Goal: Check status: Check status

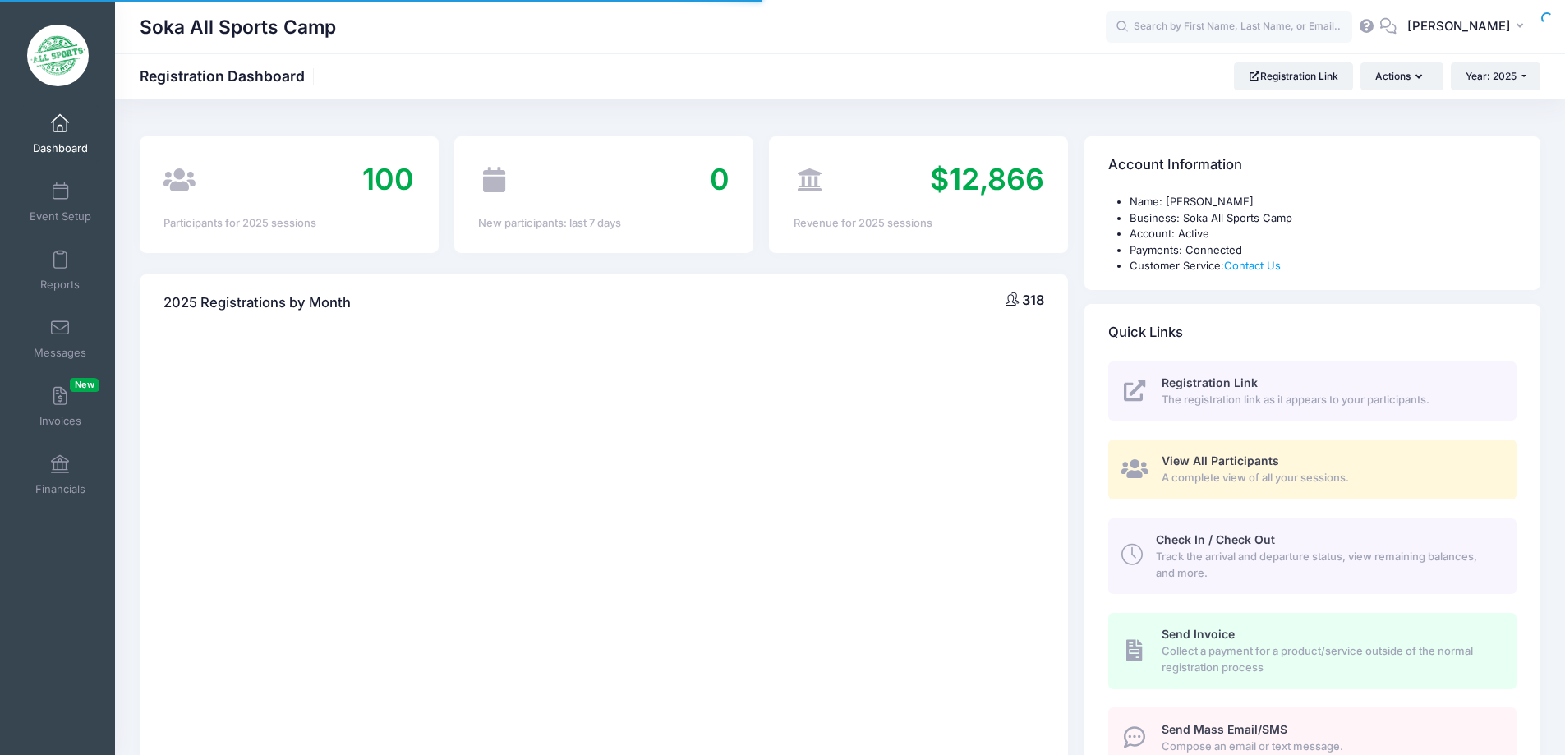
select select
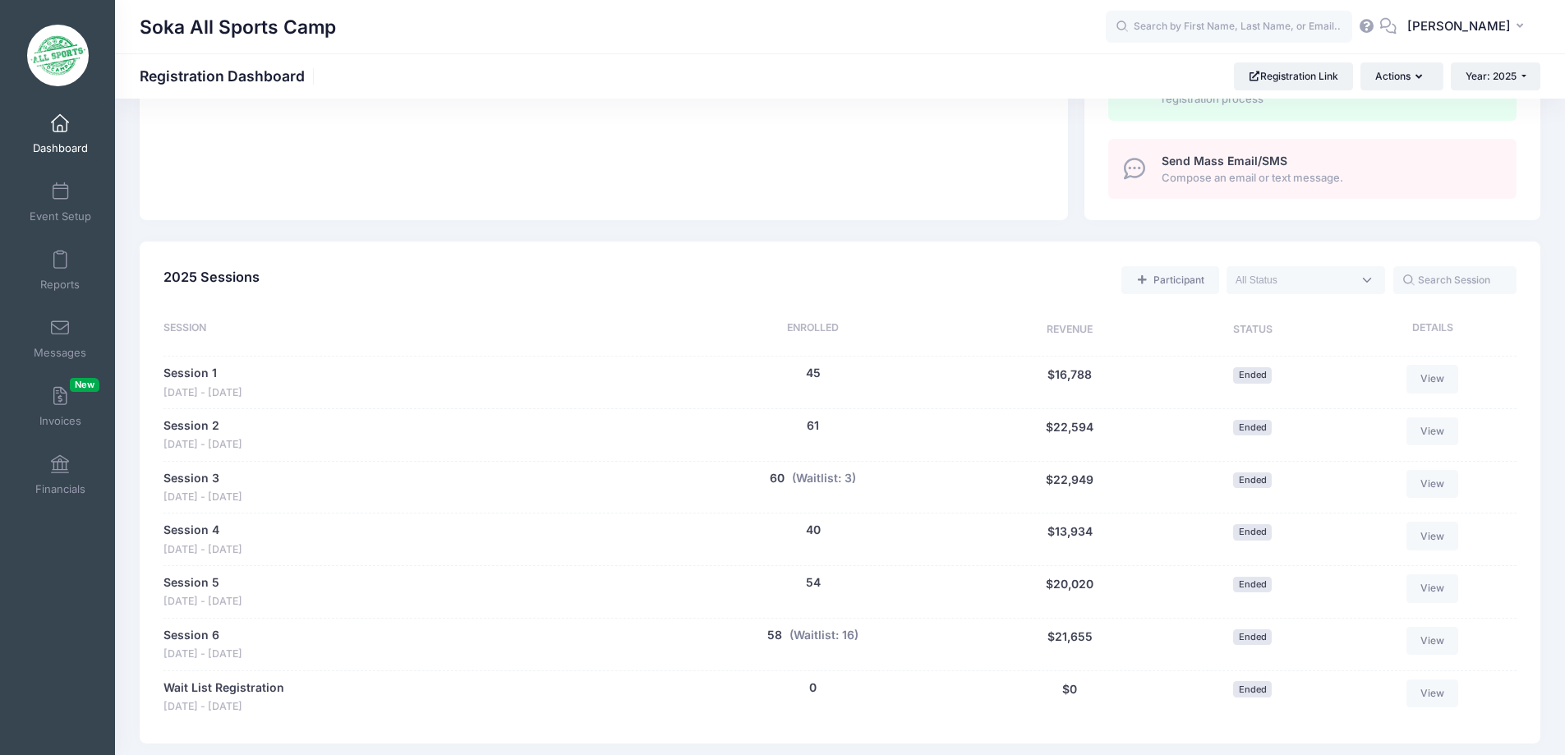
scroll to position [76, 0]
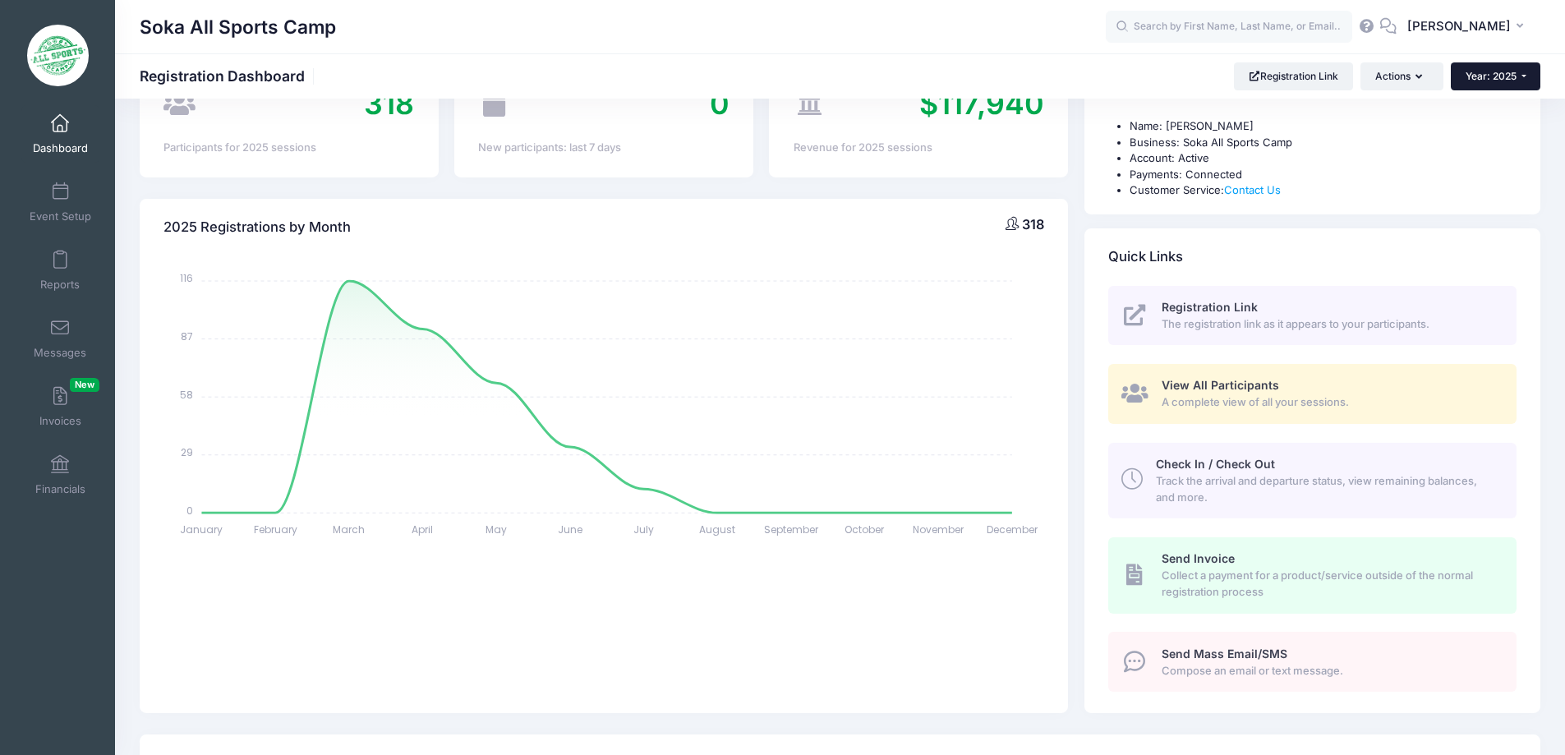
click at [1506, 81] on span "Year: 2025" at bounding box center [1491, 76] width 51 height 12
click at [1504, 126] on link "Year: 2024" at bounding box center [1504, 128] width 107 height 21
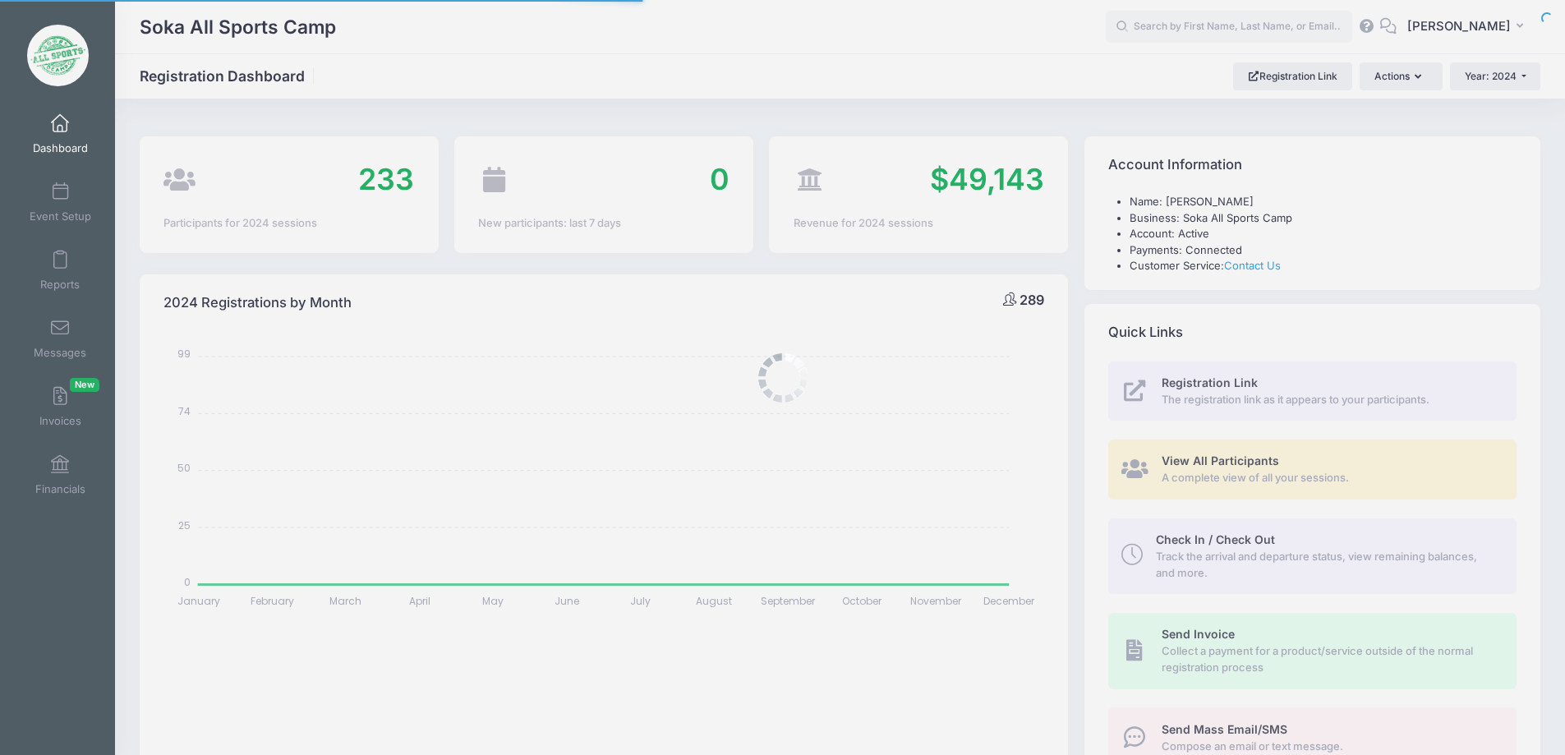
select select
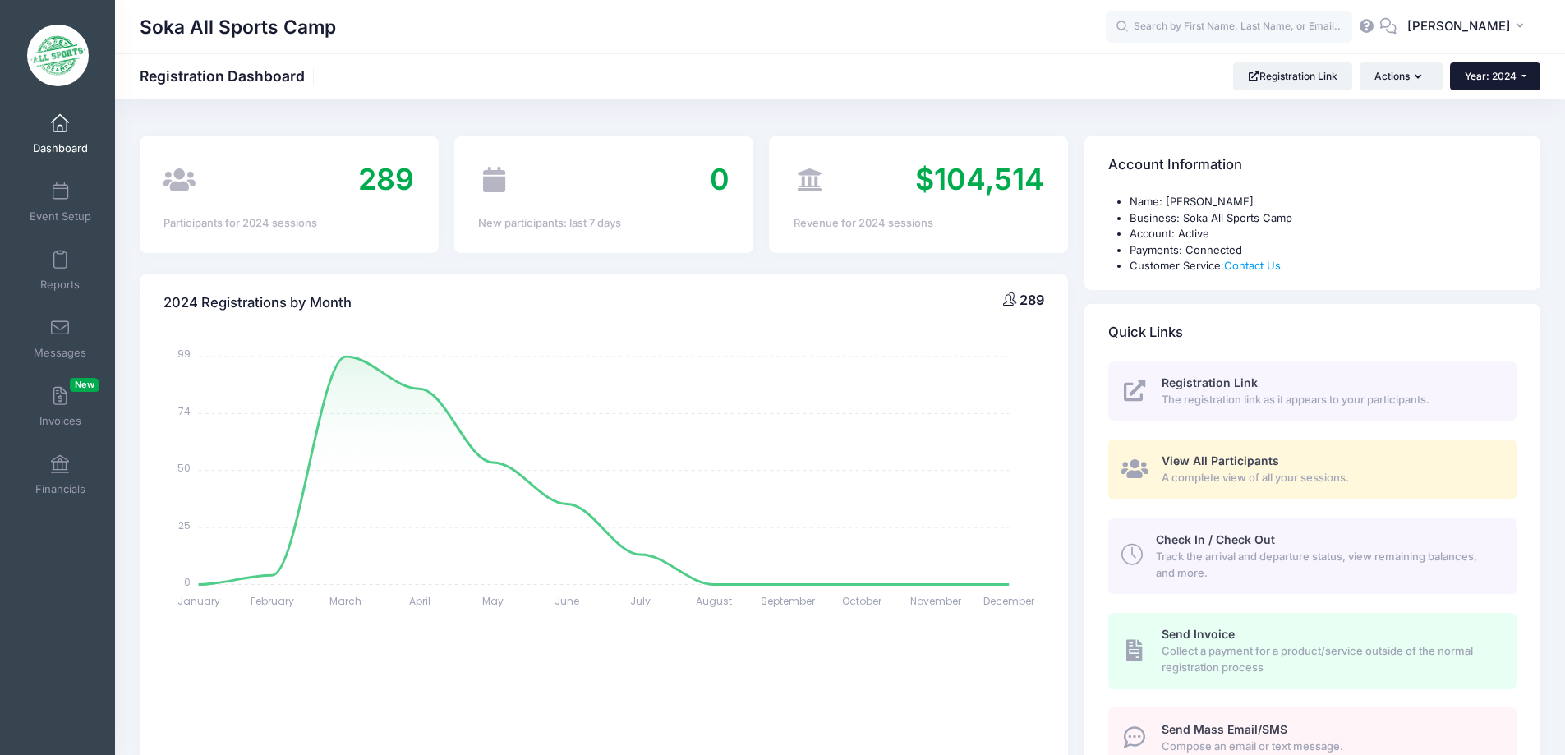
click at [1504, 74] on span "Year: 2024" at bounding box center [1491, 76] width 52 height 12
click at [1516, 105] on link "Year: 2025" at bounding box center [1503, 107] width 107 height 21
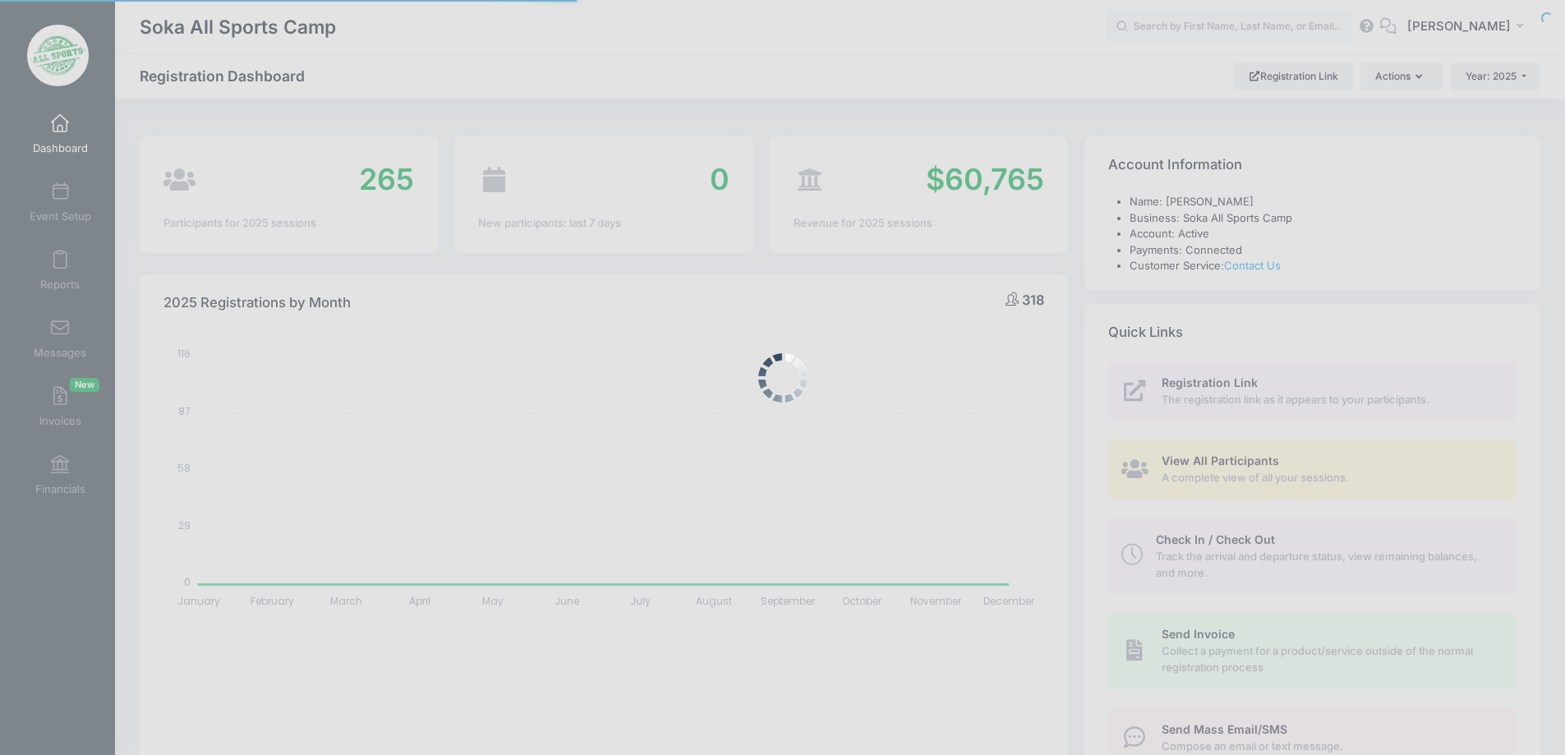
select select
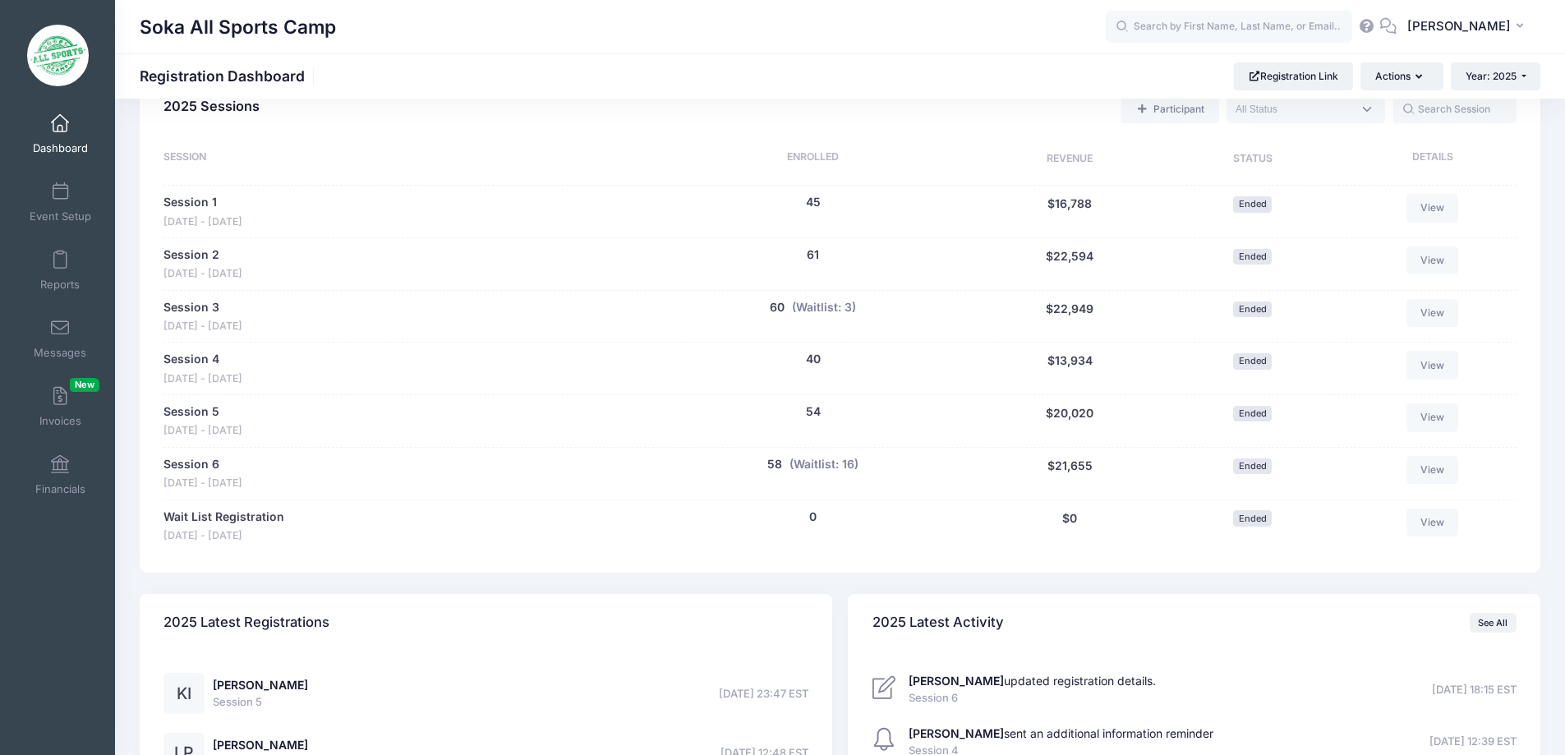
scroll to position [657, 0]
